Goal: Complete application form

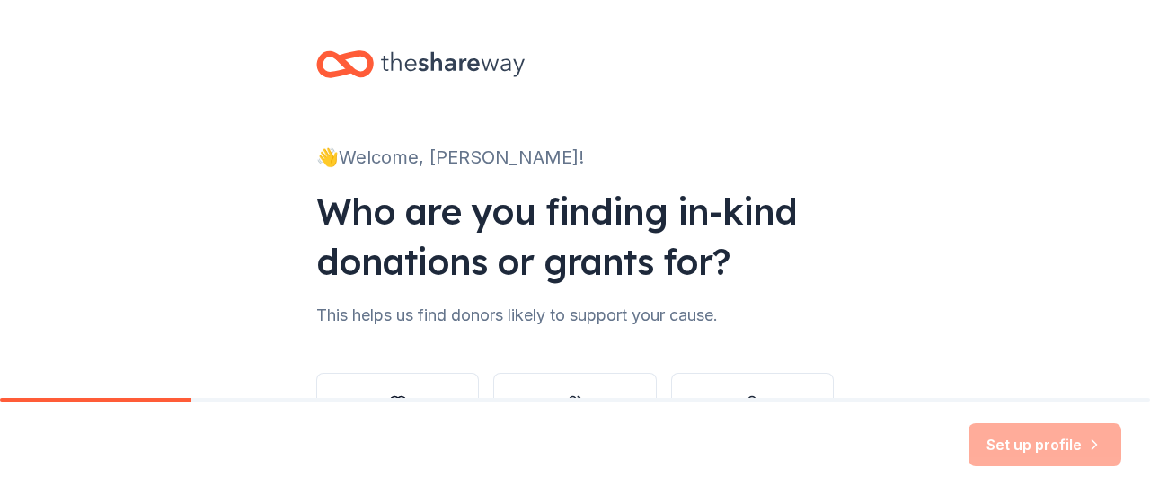
scroll to position [147, 0]
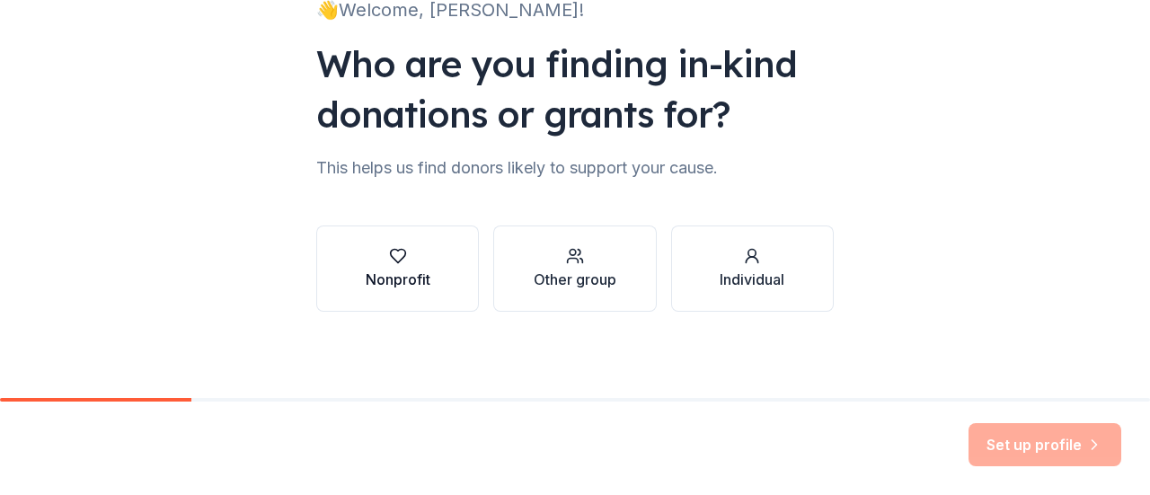
click at [447, 271] on button "Nonprofit" at bounding box center [397, 268] width 163 height 86
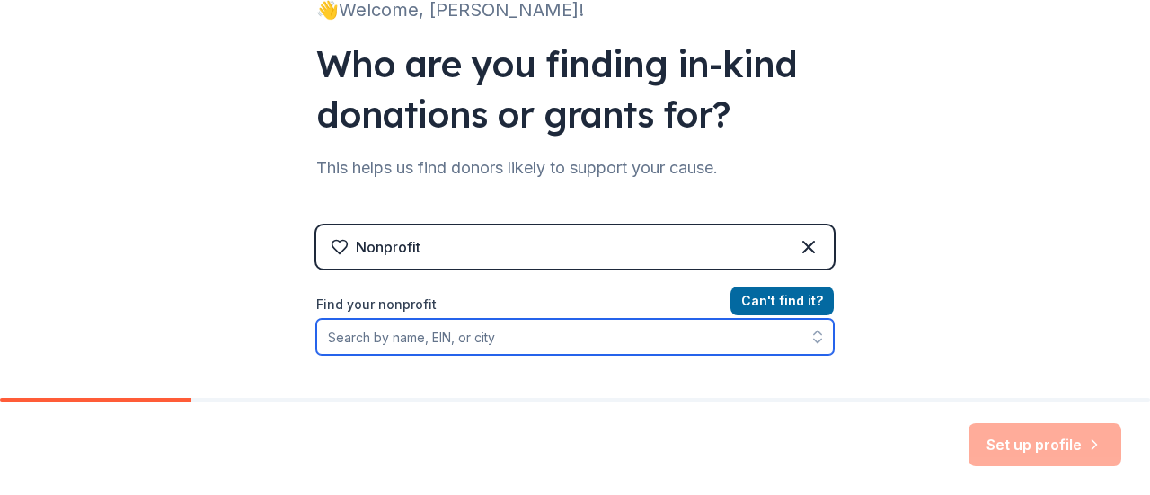
click at [470, 327] on input "Find your nonprofit" at bounding box center [574, 337] width 517 height 36
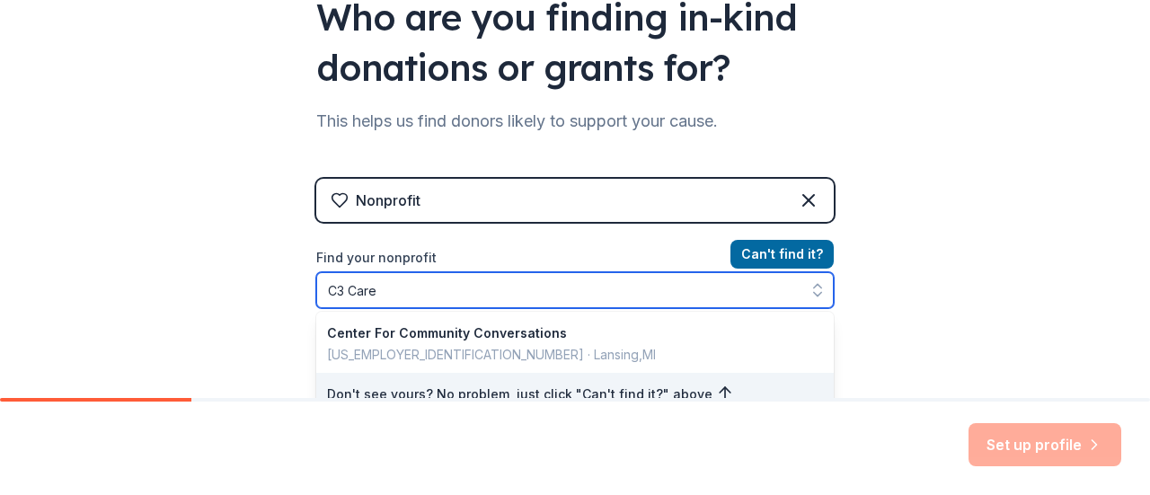
type input "C3 Cares"
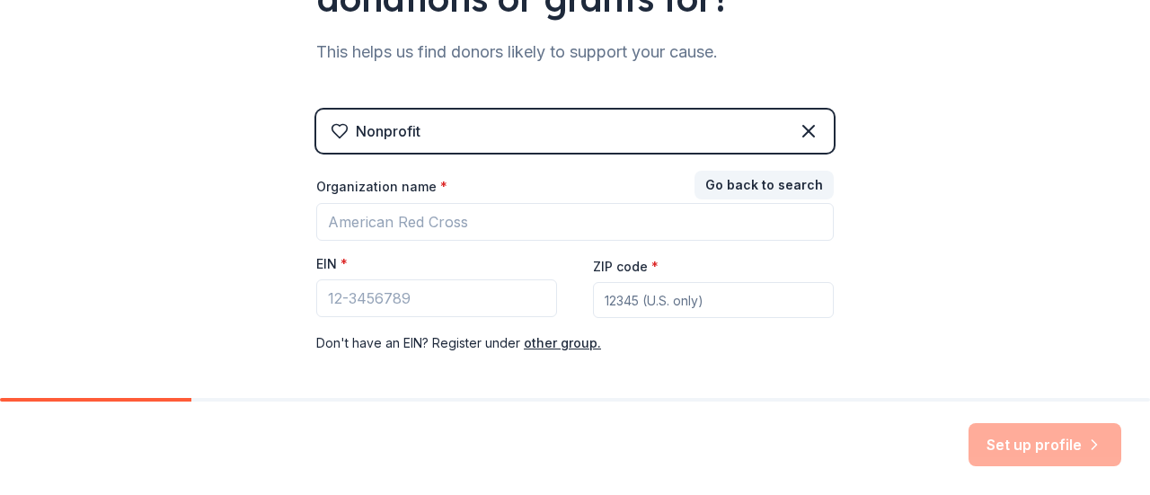
scroll to position [280, 0]
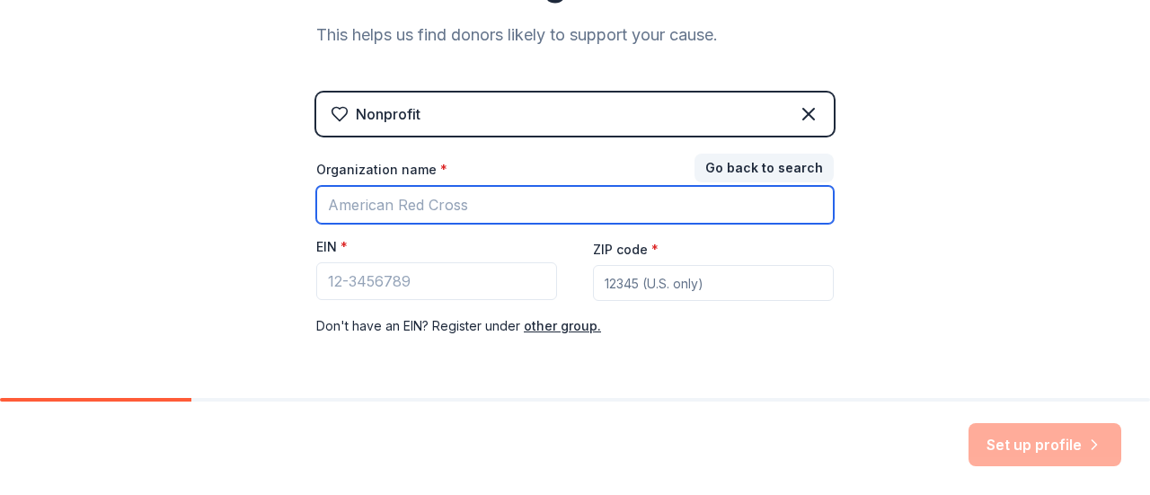
click at [496, 218] on input "Organization name *" at bounding box center [574, 205] width 517 height 38
type input "C3 Cares"
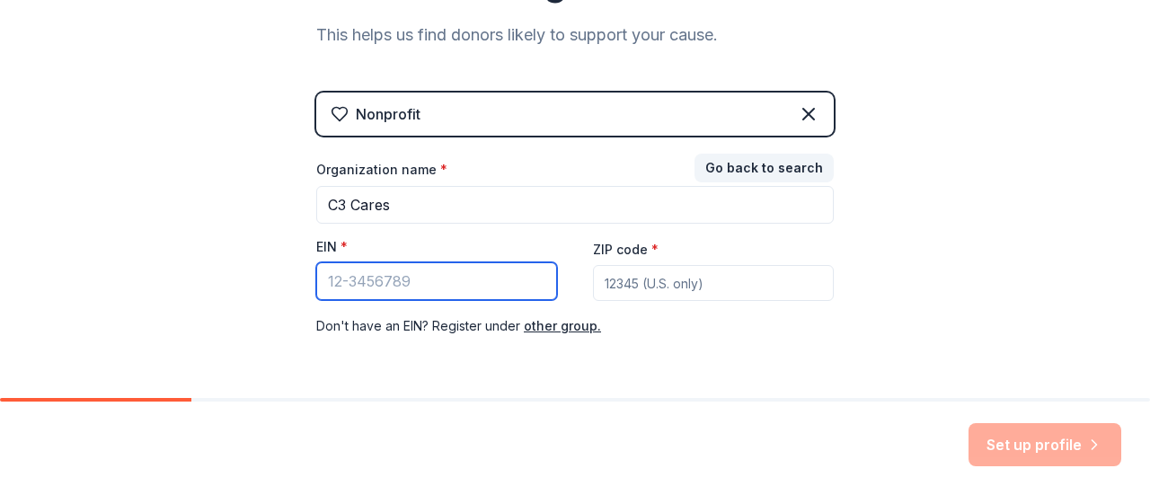
click at [453, 284] on input "EIN *" at bounding box center [436, 281] width 241 height 38
paste input "[US_EMPLOYER_IDENTIFICATION_NUMBER]"
type input "[US_EMPLOYER_IDENTIFICATION_NUMBER]"
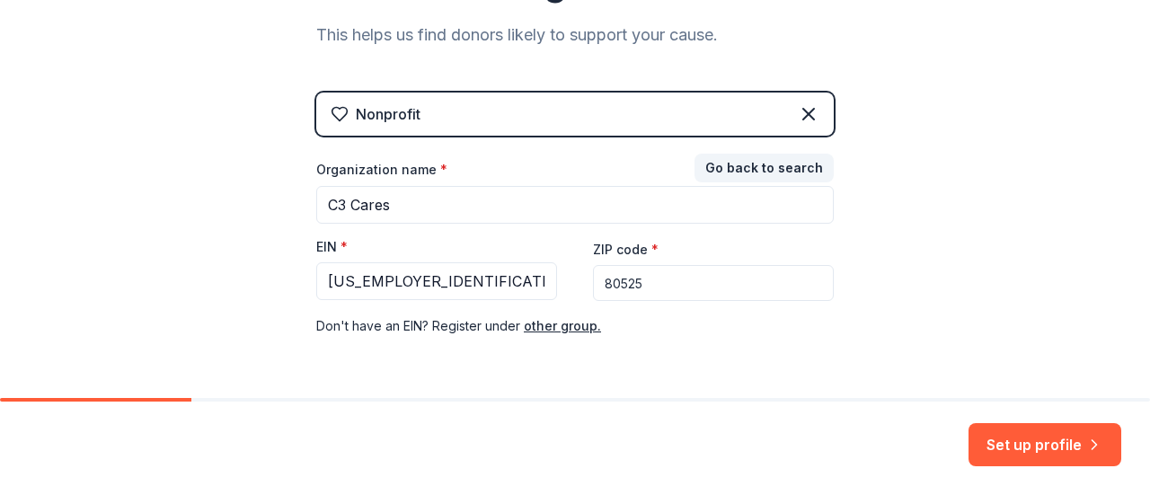
click at [568, 283] on div "Organization name * C3 Cares EIN * [US_EMPLOYER_IDENTIFICATION_NUMBER] ZIP code…" at bounding box center [574, 249] width 517 height 176
click at [663, 283] on input "80525" at bounding box center [713, 283] width 241 height 36
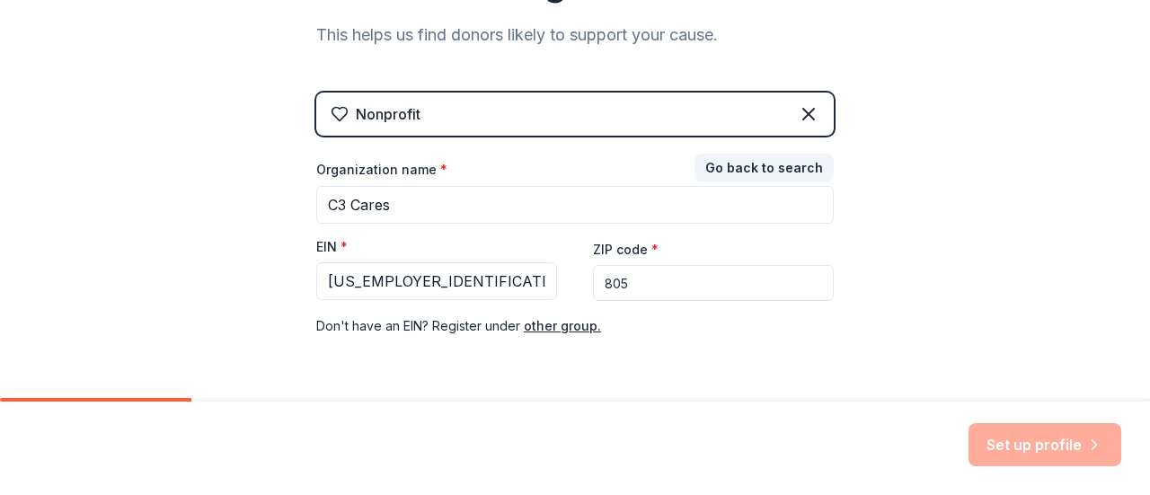
click at [655, 287] on input "805" at bounding box center [713, 283] width 241 height 36
type input "80534"
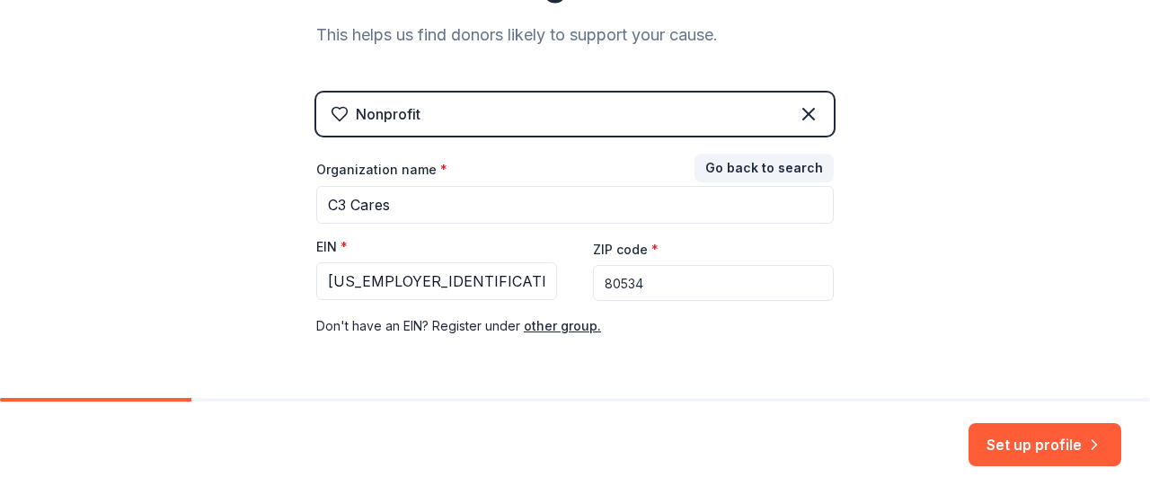
drag, startPoint x: 1072, startPoint y: 446, endPoint x: 976, endPoint y: 452, distance: 96.3
click at [1072, 446] on button "Set up profile" at bounding box center [1044, 444] width 153 height 43
